Goal: Task Accomplishment & Management: Manage account settings

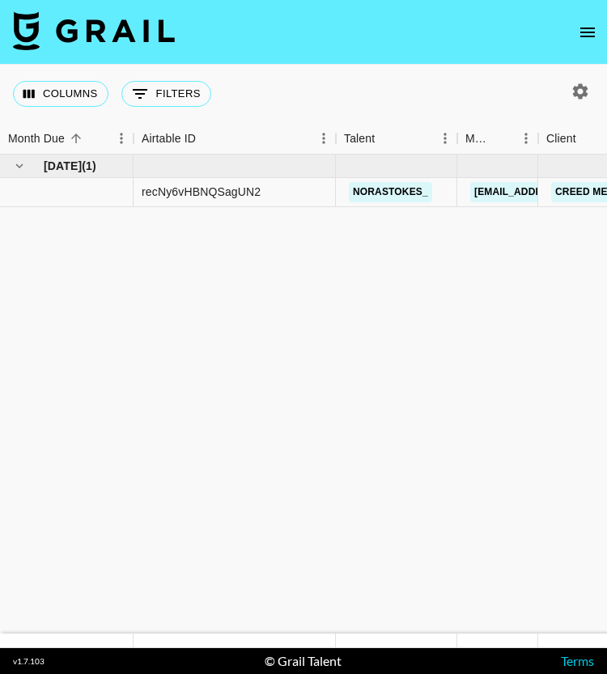
click at [589, 32] on icon "open drawer" at bounding box center [587, 33] width 15 height 10
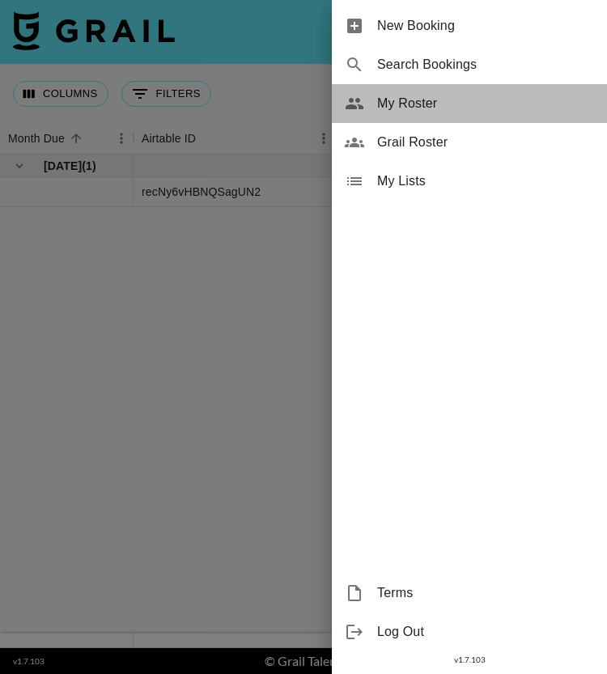
click at [410, 107] on span "My Roster" at bounding box center [485, 103] width 217 height 19
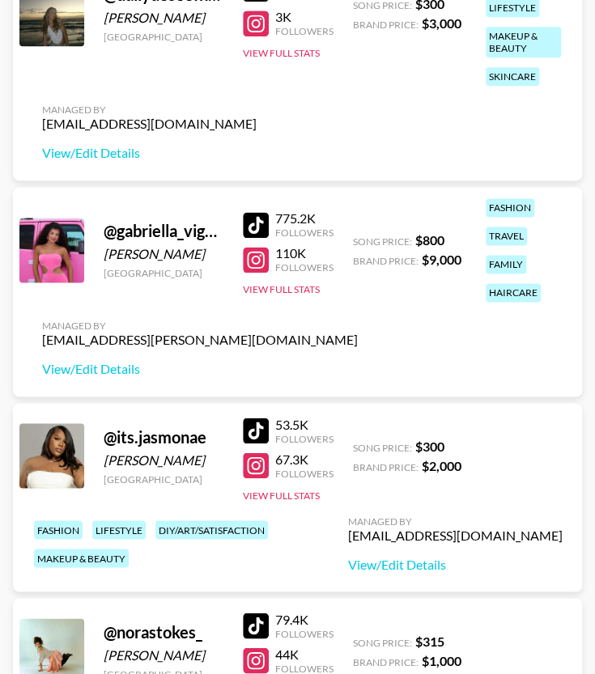
scroll to position [512, 0]
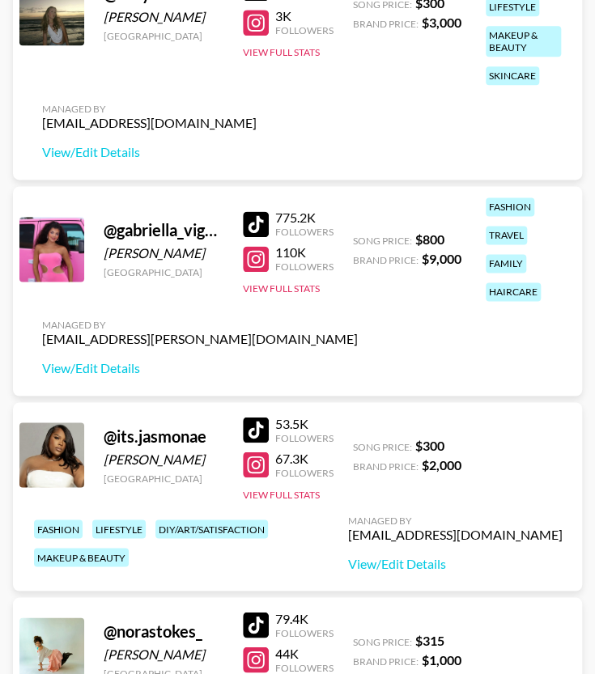
click at [350, 318] on div "@ gabriella_vigorito [PERSON_NAME] [GEOGRAPHIC_DATA] 775.2K Followers 110K Foll…" at bounding box center [297, 291] width 569 height 210
click at [79, 372] on link "View/Edit Details" at bounding box center [200, 368] width 316 height 16
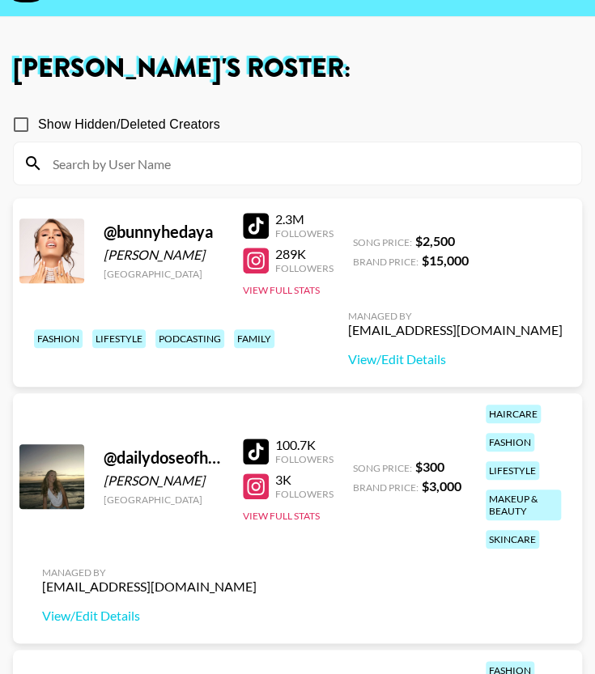
scroll to position [0, 0]
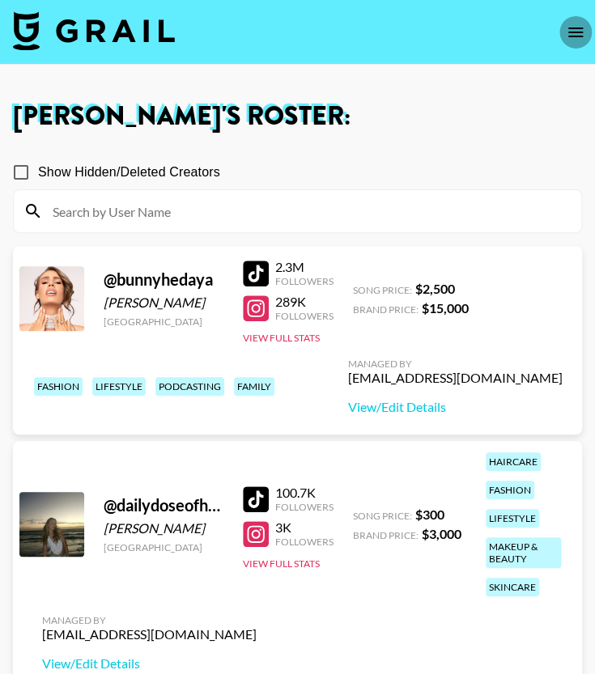
click at [572, 28] on icon "open drawer" at bounding box center [575, 33] width 15 height 10
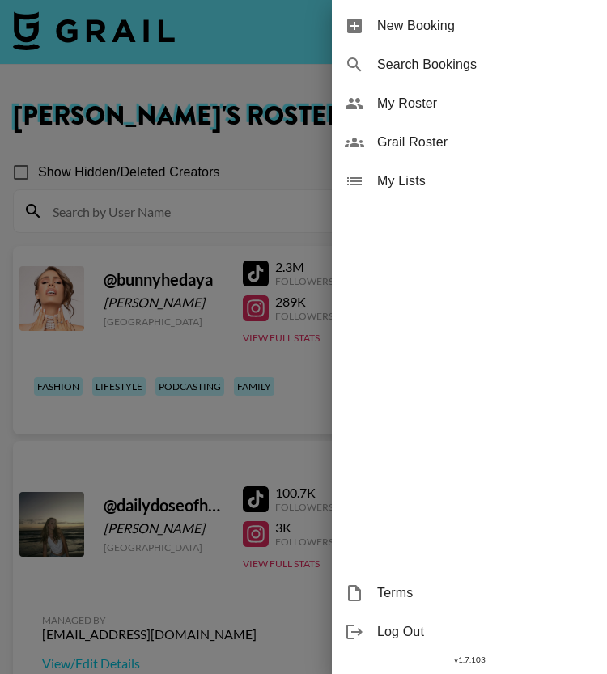
click at [438, 140] on span "Grail Roster" at bounding box center [485, 142] width 217 height 19
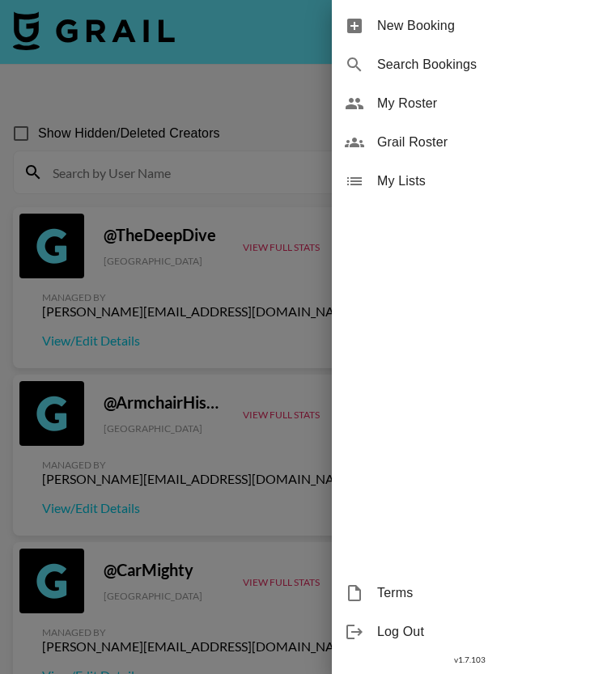
click at [219, 339] on div at bounding box center [303, 337] width 607 height 674
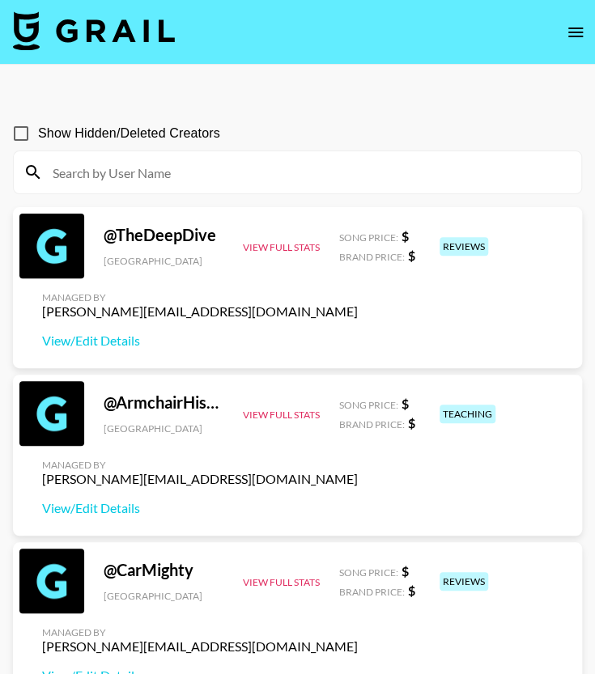
click at [224, 172] on input at bounding box center [307, 172] width 529 height 26
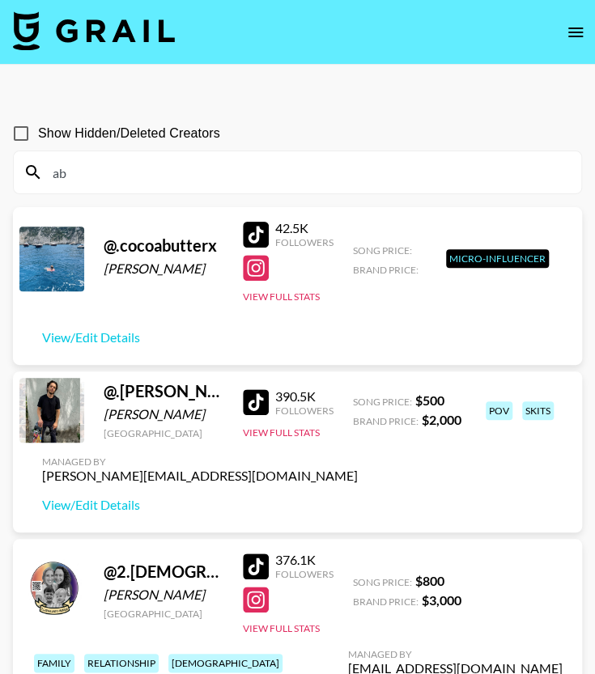
type input "a"
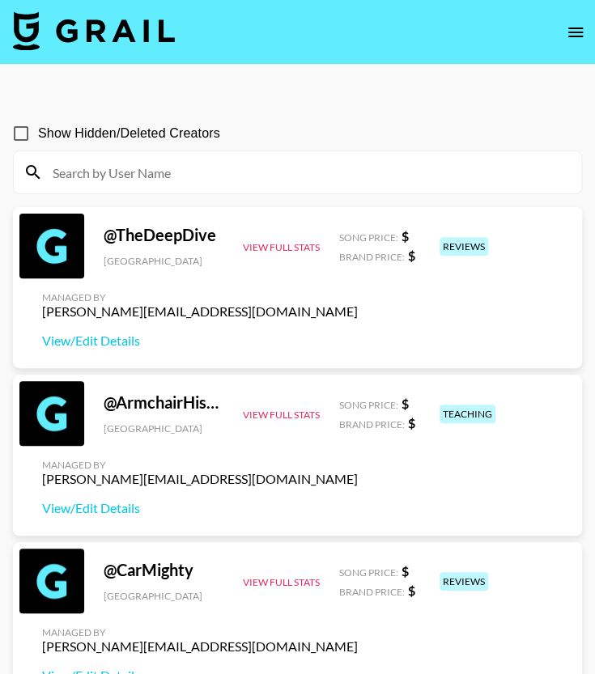
type input "h"
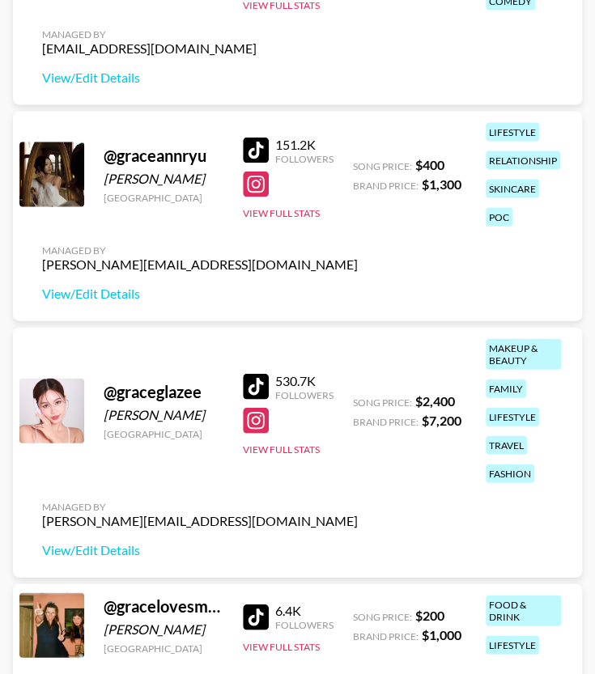
scroll to position [897, 0]
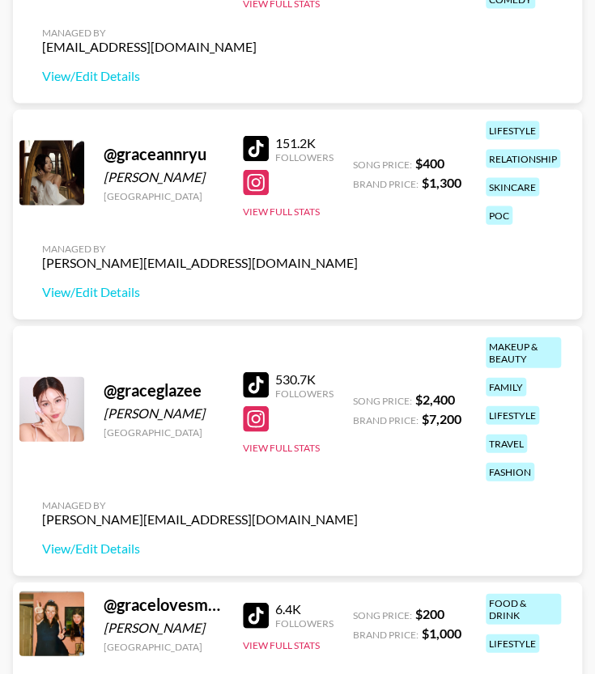
type input "grace"
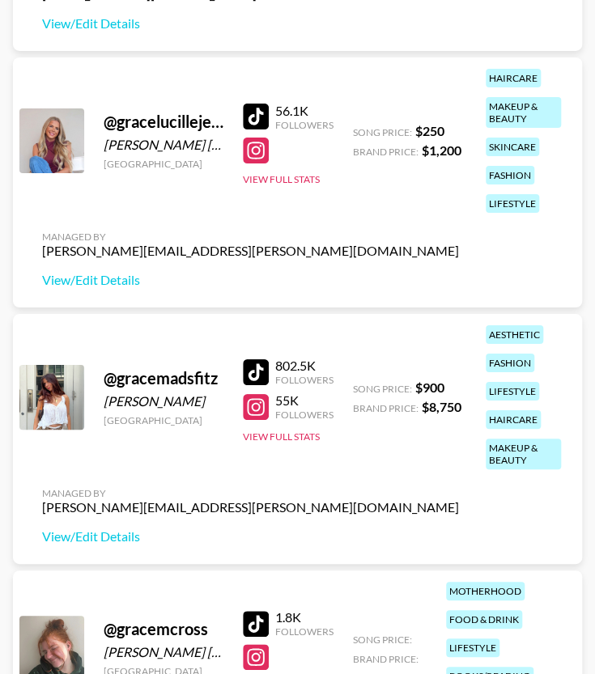
scroll to position [1596, 0]
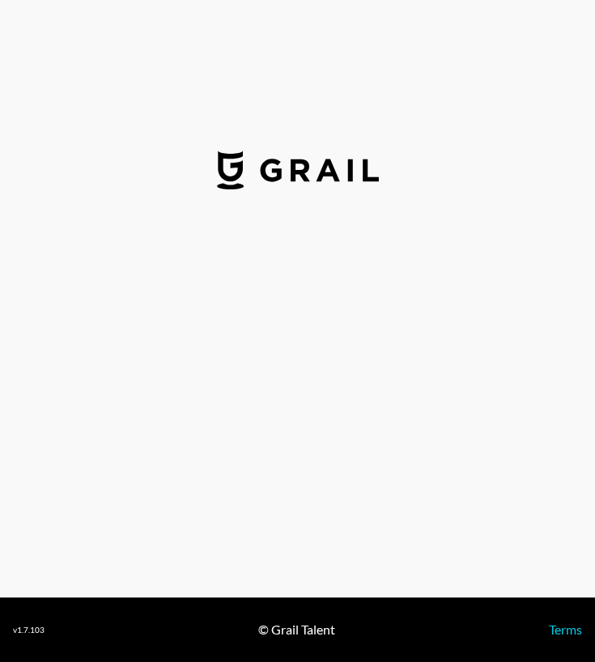
select select "USD"
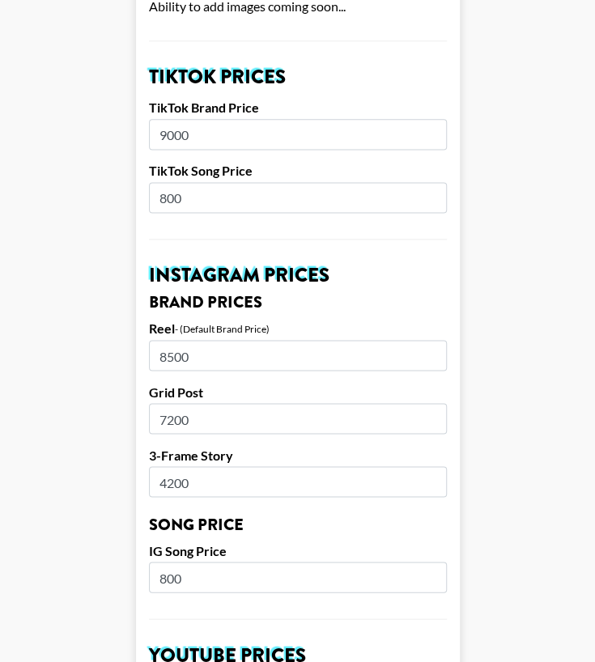
scroll to position [534, 0]
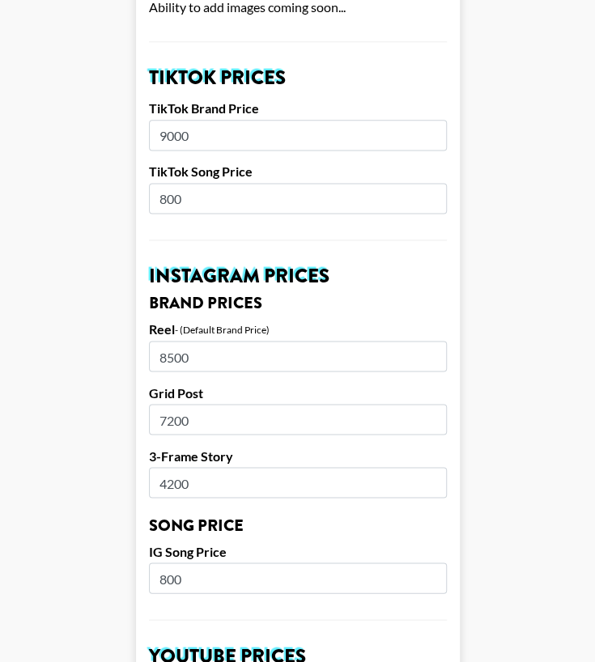
click at [179, 351] on input "8500" at bounding box center [298, 356] width 298 height 31
type input "8000"
click at [242, 430] on input "7200" at bounding box center [298, 419] width 298 height 31
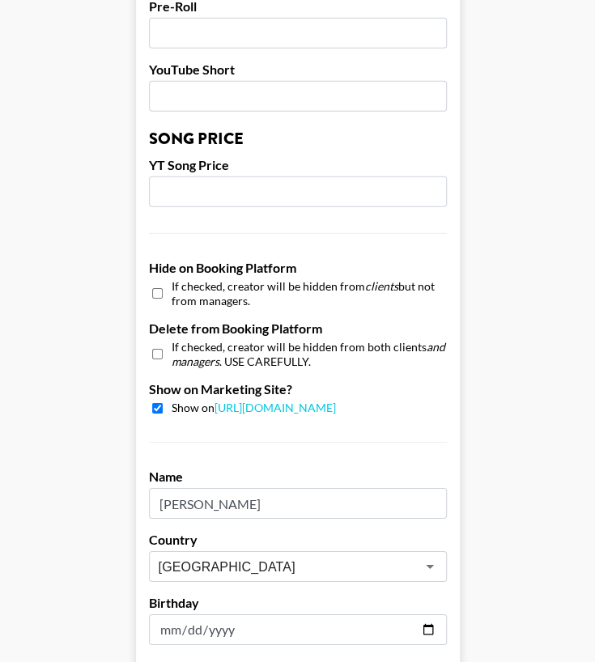
scroll to position [1533, 0]
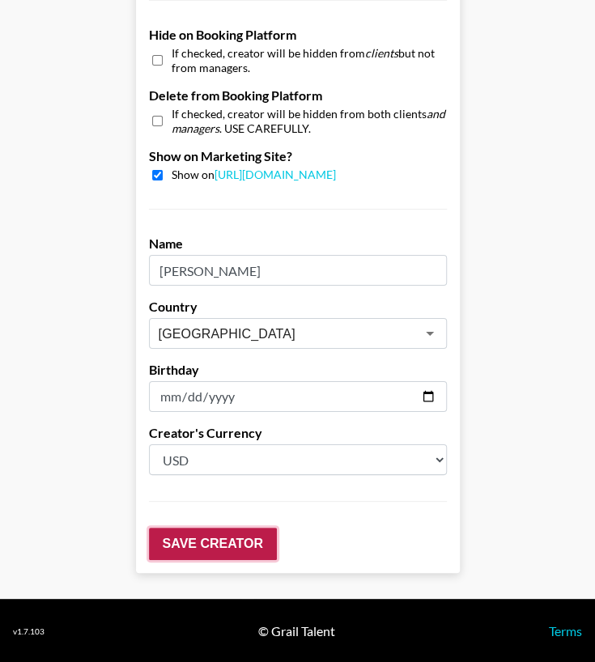
click at [220, 545] on input "Save Creator" at bounding box center [213, 544] width 128 height 32
click at [229, 532] on input "Save Creator" at bounding box center [213, 544] width 128 height 32
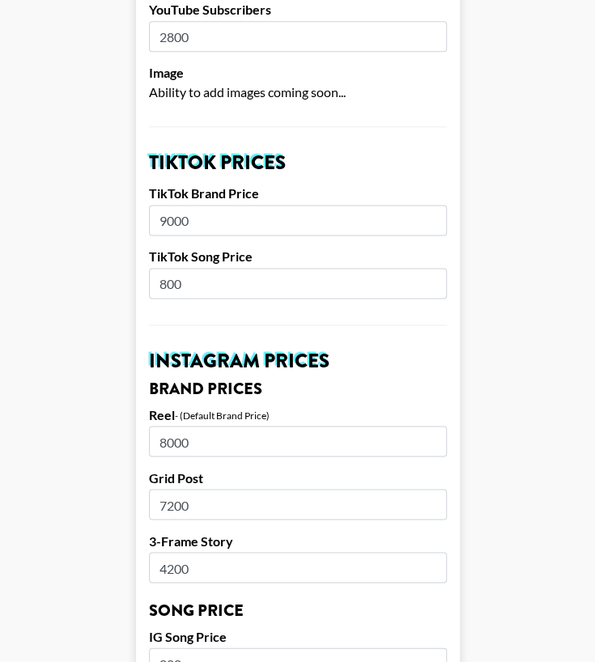
scroll to position [502, 0]
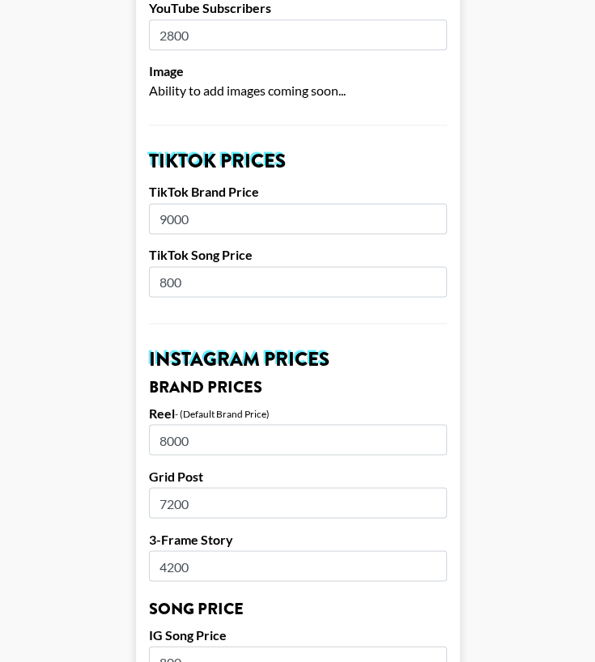
click at [170, 213] on input "9000" at bounding box center [298, 218] width 298 height 31
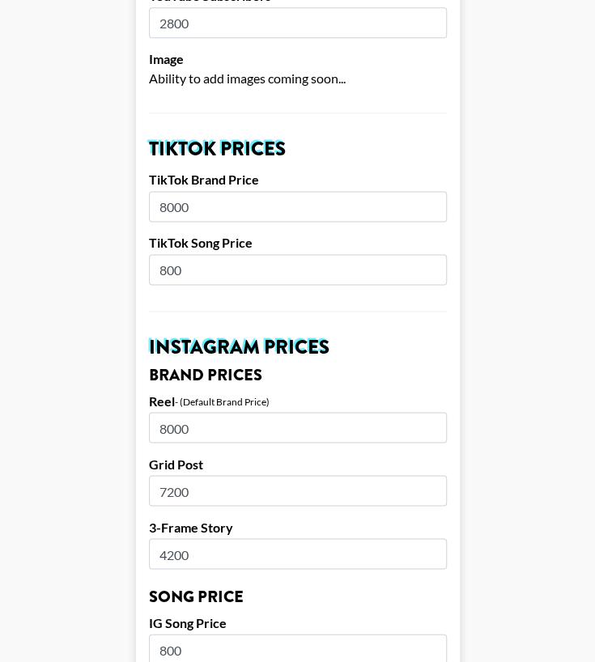
scroll to position [518, 0]
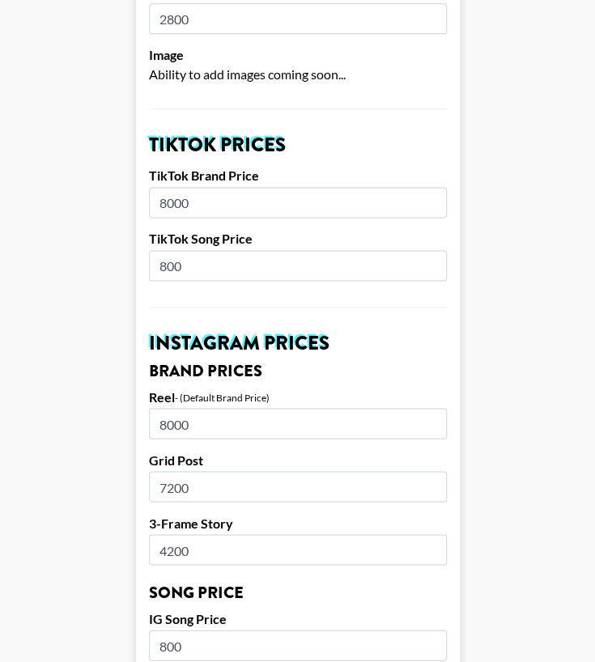
type input "8000"
click at [170, 422] on input "8000" at bounding box center [298, 423] width 298 height 31
type input "7000"
click at [170, 487] on input "7200" at bounding box center [298, 486] width 298 height 31
type input "6500"
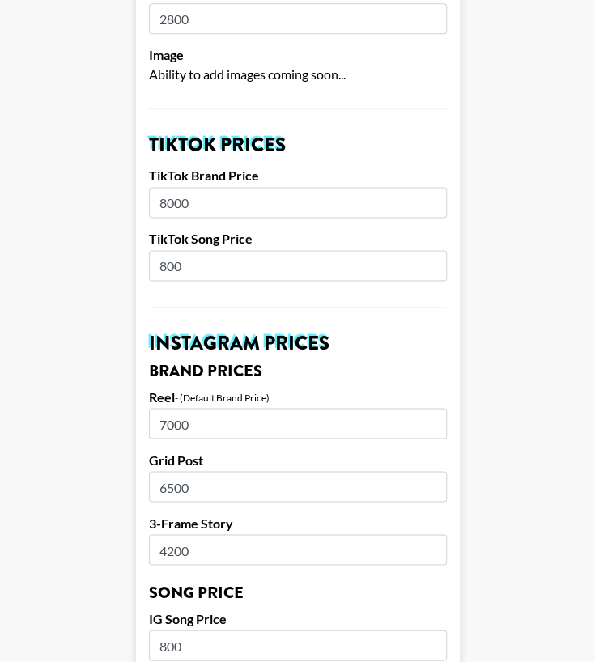
drag, startPoint x: 181, startPoint y: 553, endPoint x: 147, endPoint y: 552, distance: 33.2
click at [147, 552] on form "Airtable ID: recwZbhzyekcv4CJW Manager(s) yasmine.muhammad@grail-talent.com ​ T…" at bounding box center [298, 631] width 324 height 2015
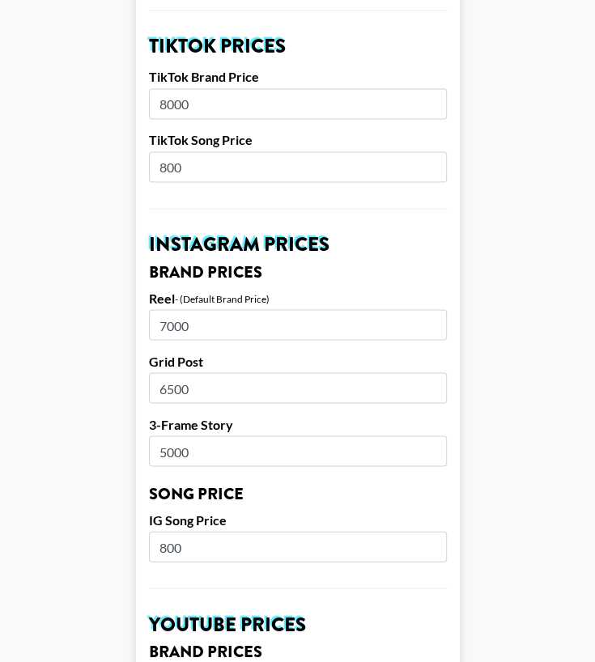
drag, startPoint x: 174, startPoint y: 450, endPoint x: 150, endPoint y: 451, distance: 24.3
click at [150, 451] on form "Airtable ID: recwZbhzyekcv4CJW Manager(s) yasmine.muhammad@grail-talent.com ​ T…" at bounding box center [298, 533] width 324 height 2015
type input "4000"
click at [235, 470] on form "Airtable ID: recwZbhzyekcv4CJW Manager(s) yasmine.muhammad@grail-talent.com ​ T…" at bounding box center [298, 533] width 324 height 2015
click at [176, 388] on input "6500" at bounding box center [298, 387] width 298 height 31
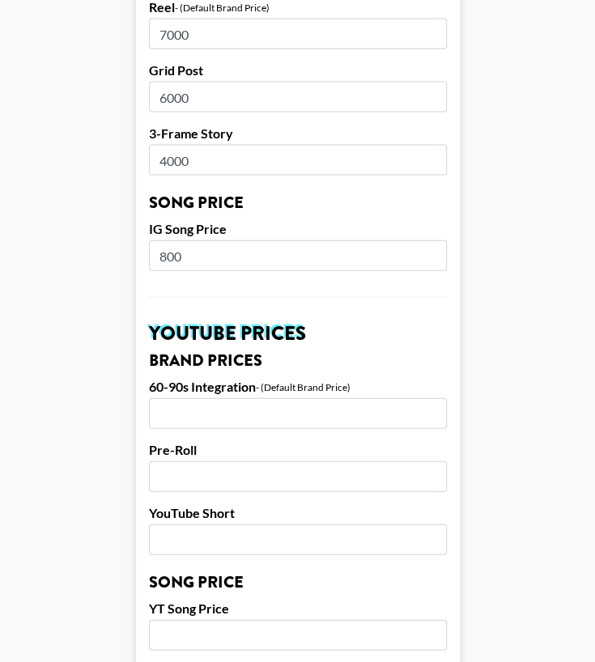
scroll to position [855, 0]
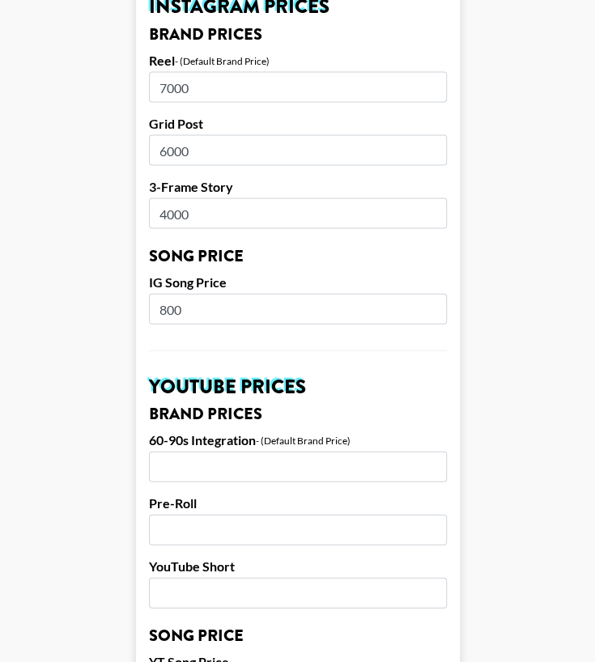
type input "6000"
